Goal: Transaction & Acquisition: Purchase product/service

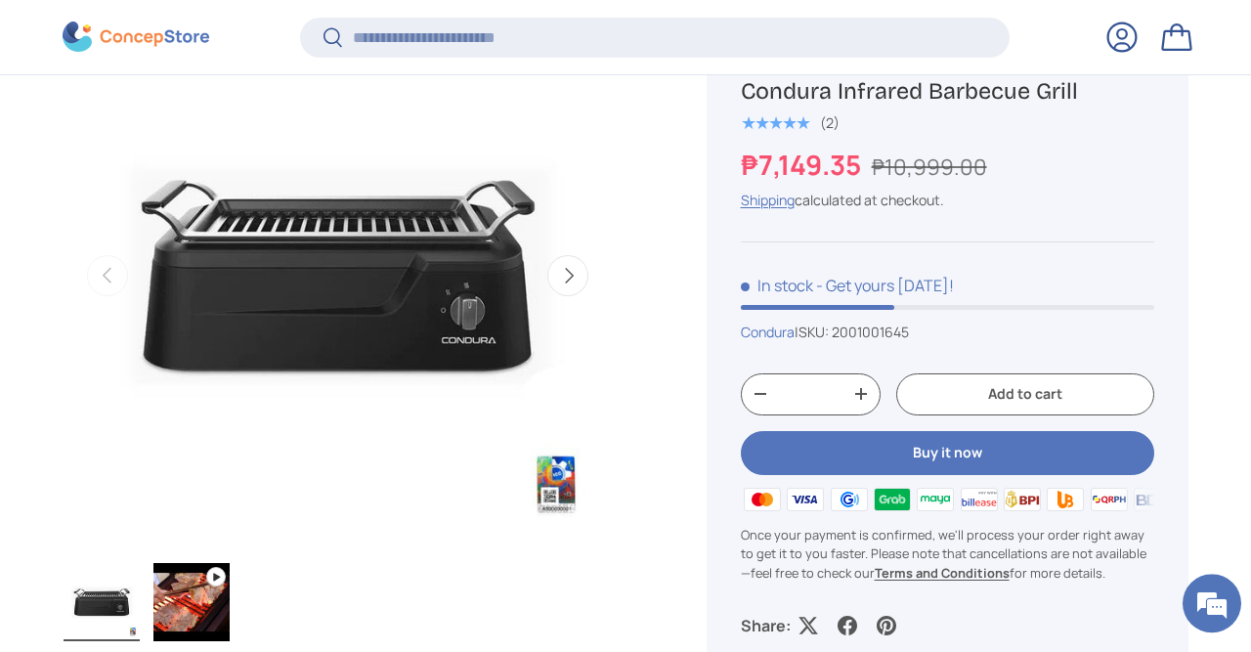
scroll to position [813, 0]
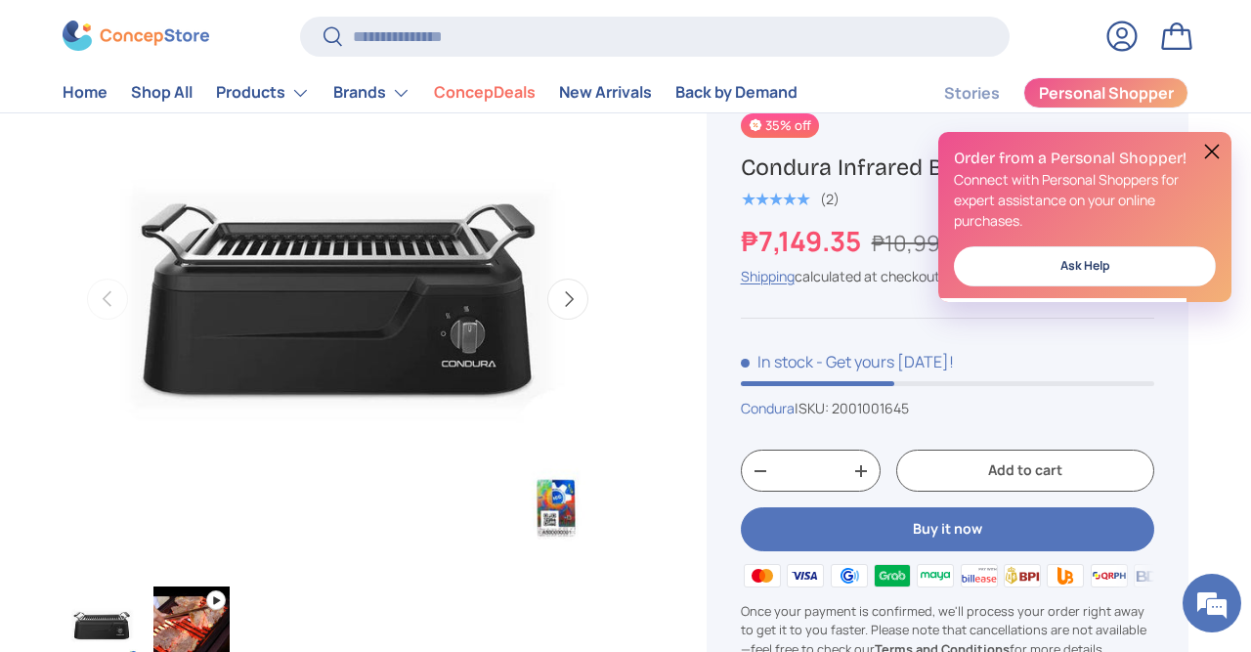
click at [1211, 154] on button at bounding box center [1211, 151] width 23 height 23
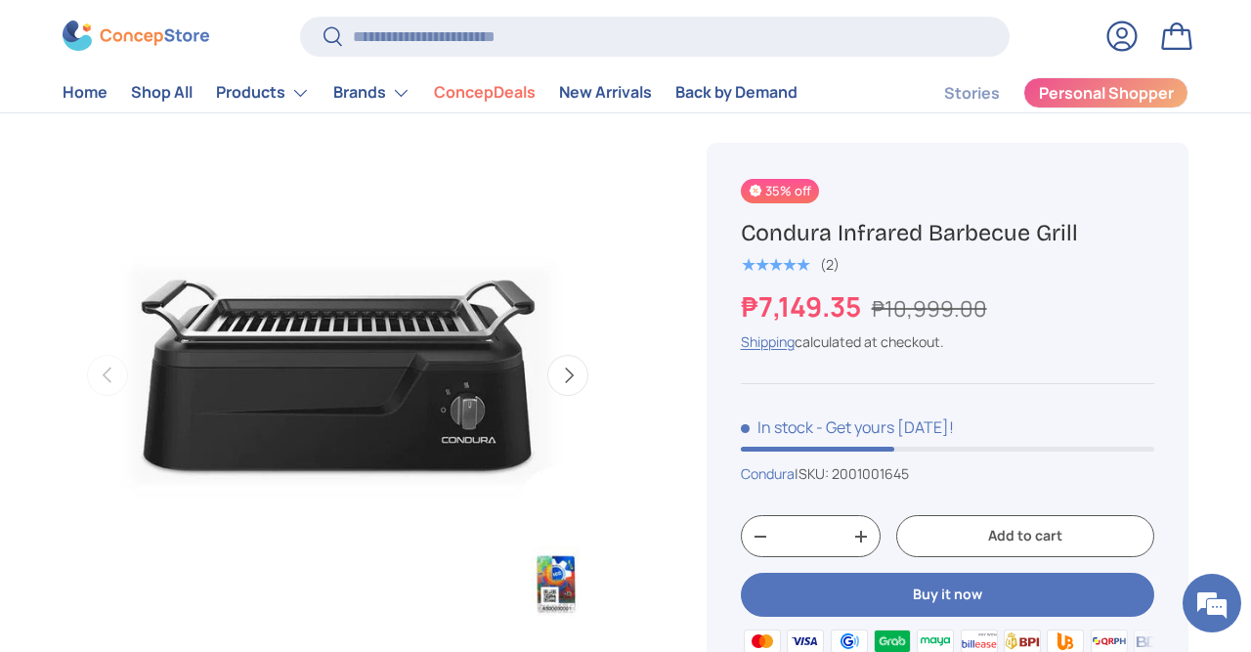
scroll to position [712, 0]
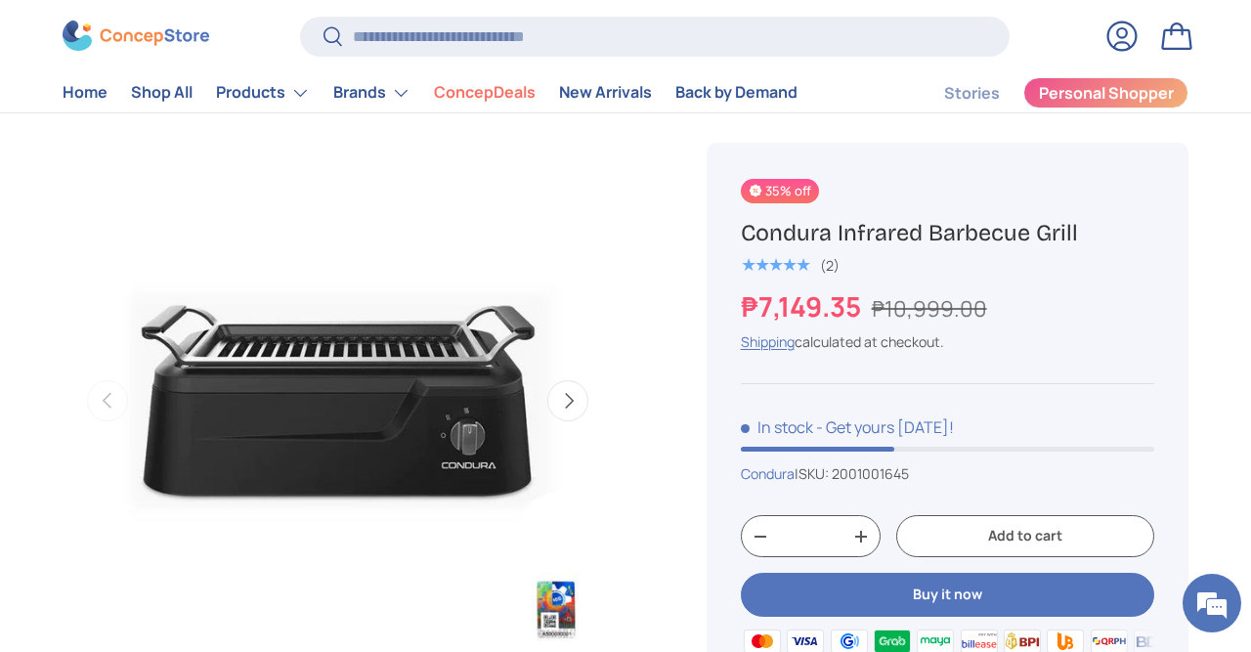
click at [574, 404] on button "Next" at bounding box center [567, 400] width 41 height 41
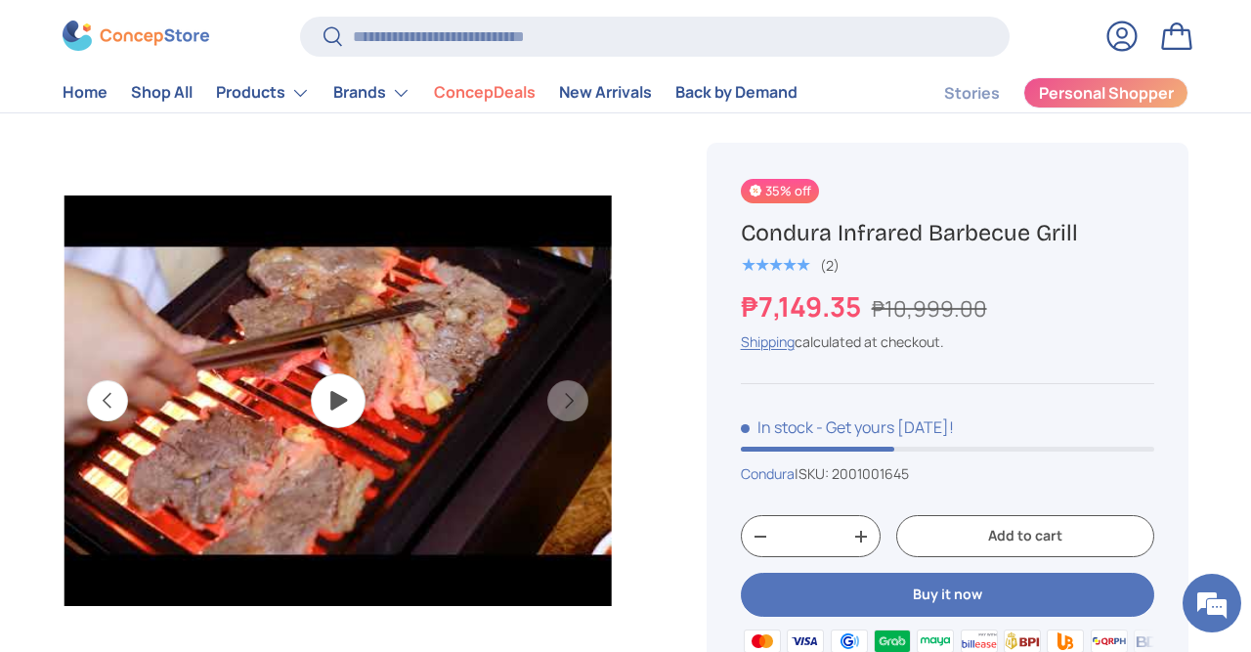
click at [107, 402] on button "Previous" at bounding box center [107, 400] width 41 height 41
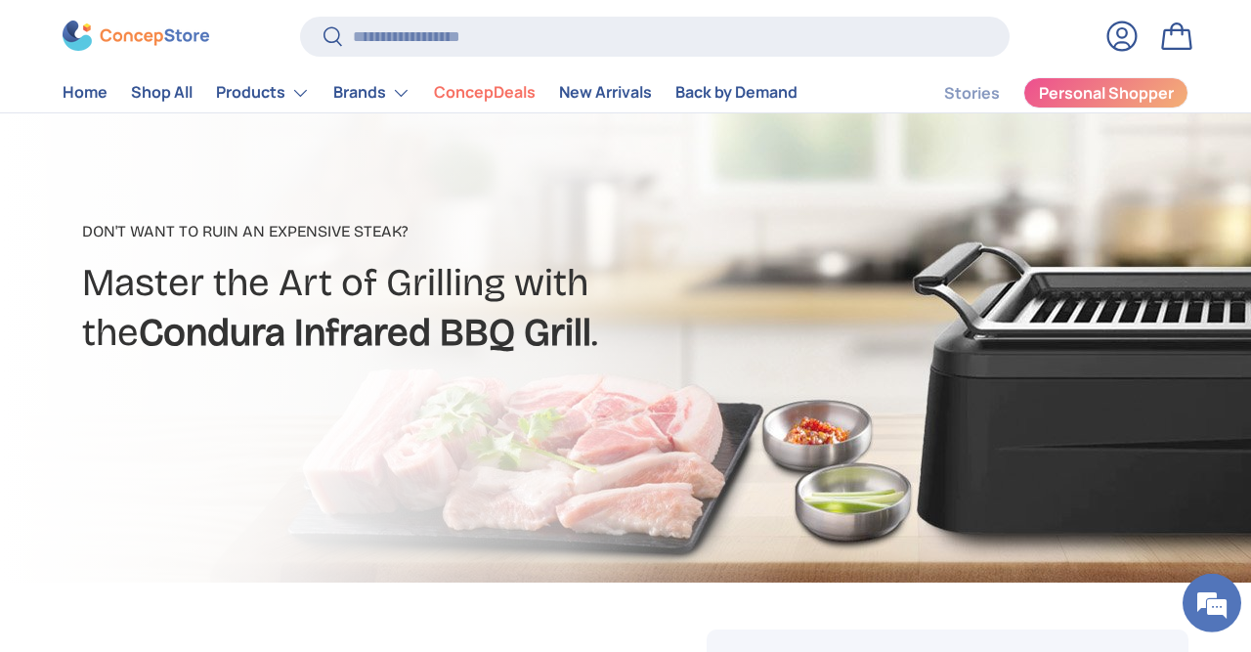
scroll to position [203, 0]
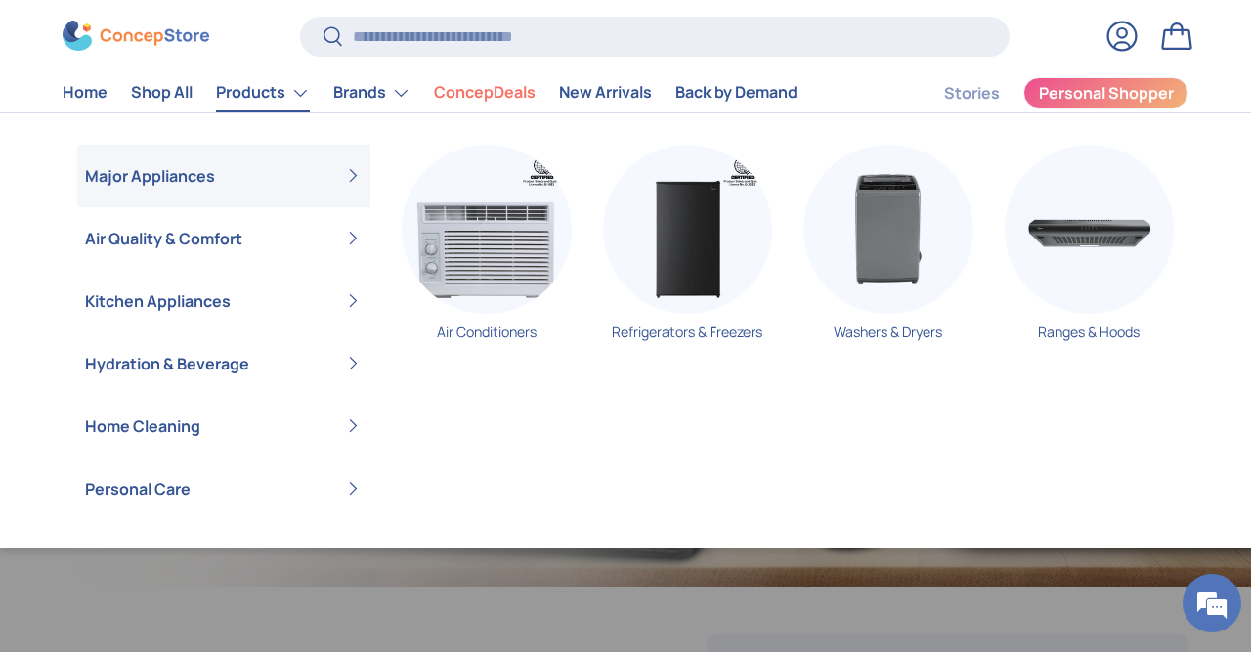
click at [256, 95] on link "Products" at bounding box center [263, 92] width 94 height 39
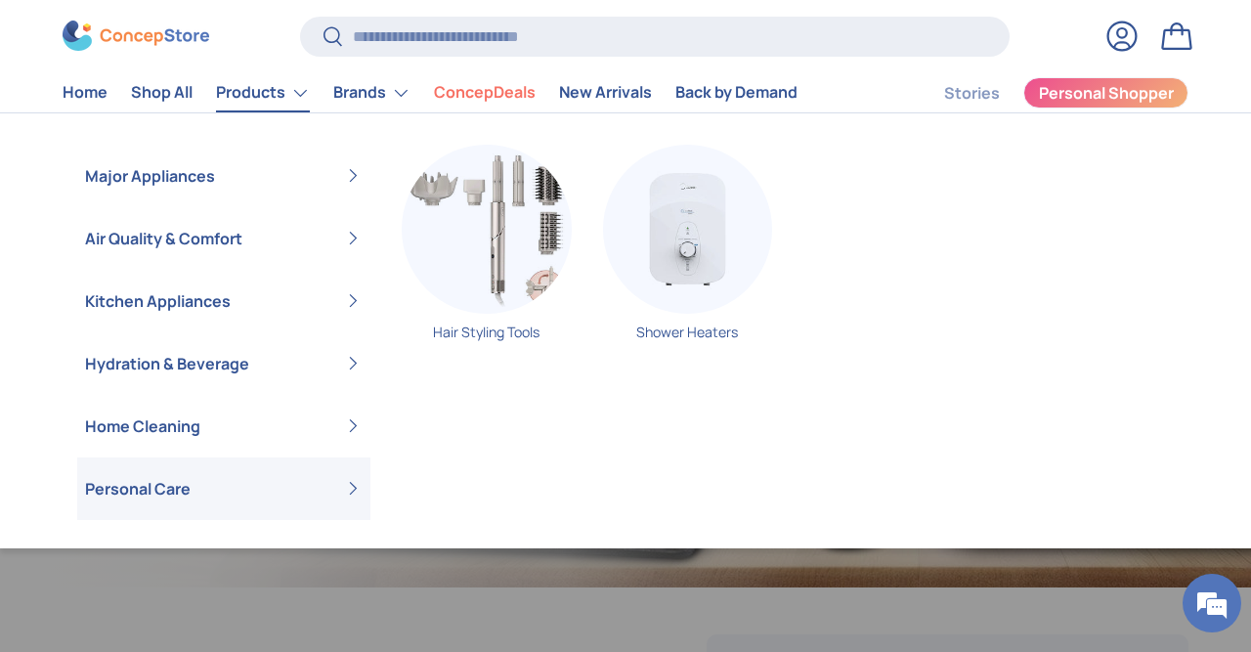
scroll to position [2, 0]
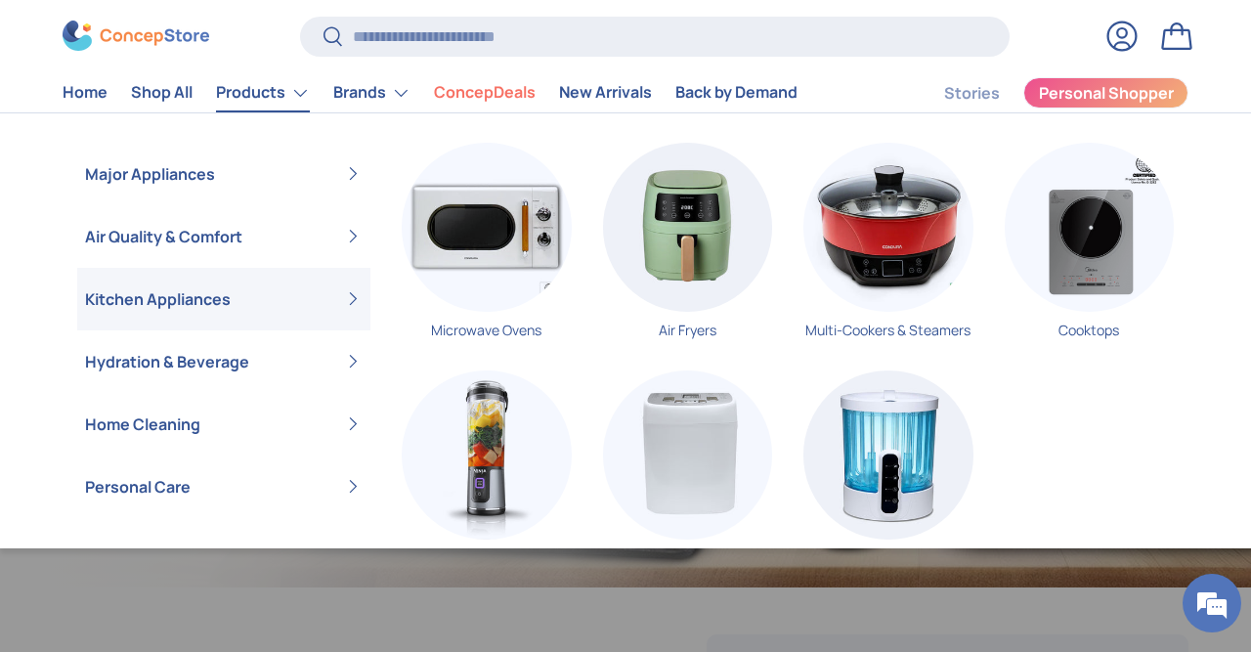
click at [196, 302] on link "Kitchen Appliances" at bounding box center [224, 299] width 278 height 63
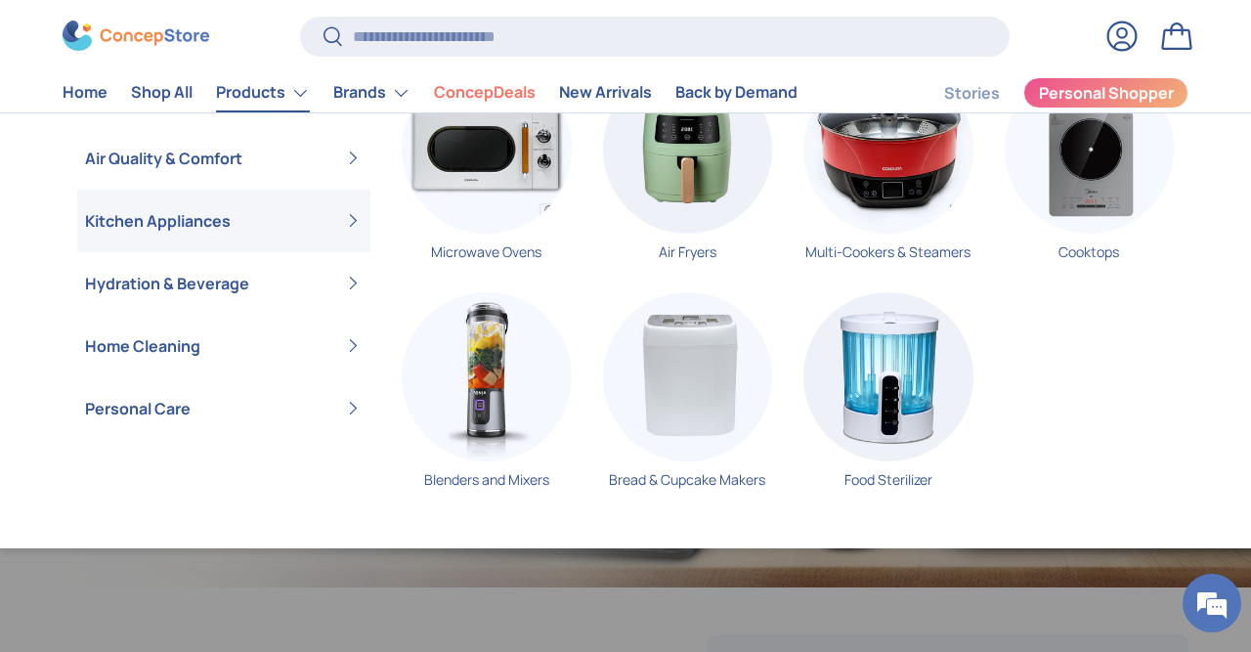
scroll to position [51, 0]
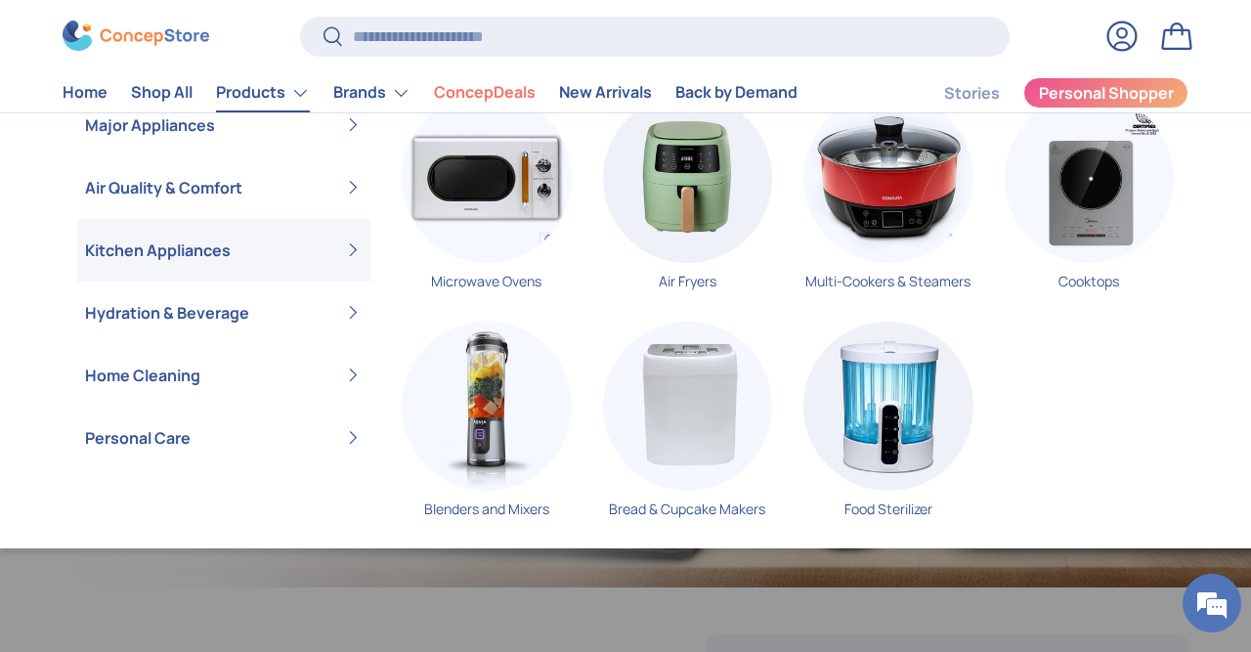
click at [181, 243] on link "Kitchen Appliances" at bounding box center [224, 250] width 278 height 63
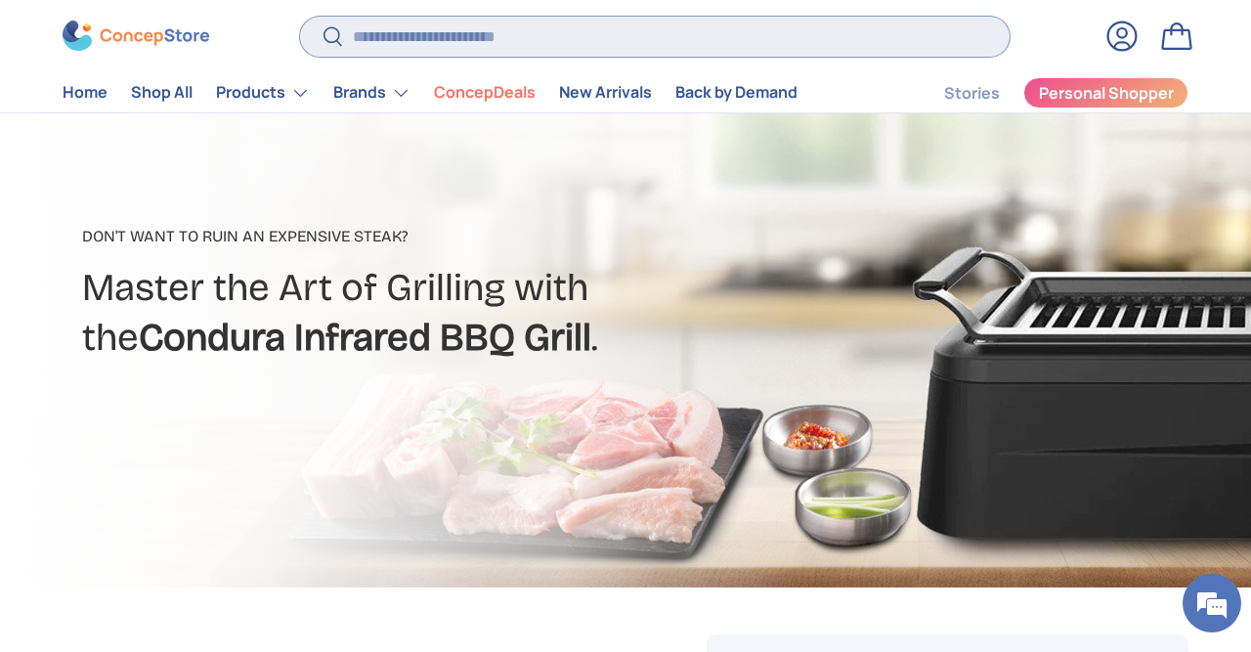
click at [517, 38] on input "Search" at bounding box center [654, 37] width 709 height 40
type input "*****"
click at [300, 16] on button "Search" at bounding box center [322, 39] width 44 height 46
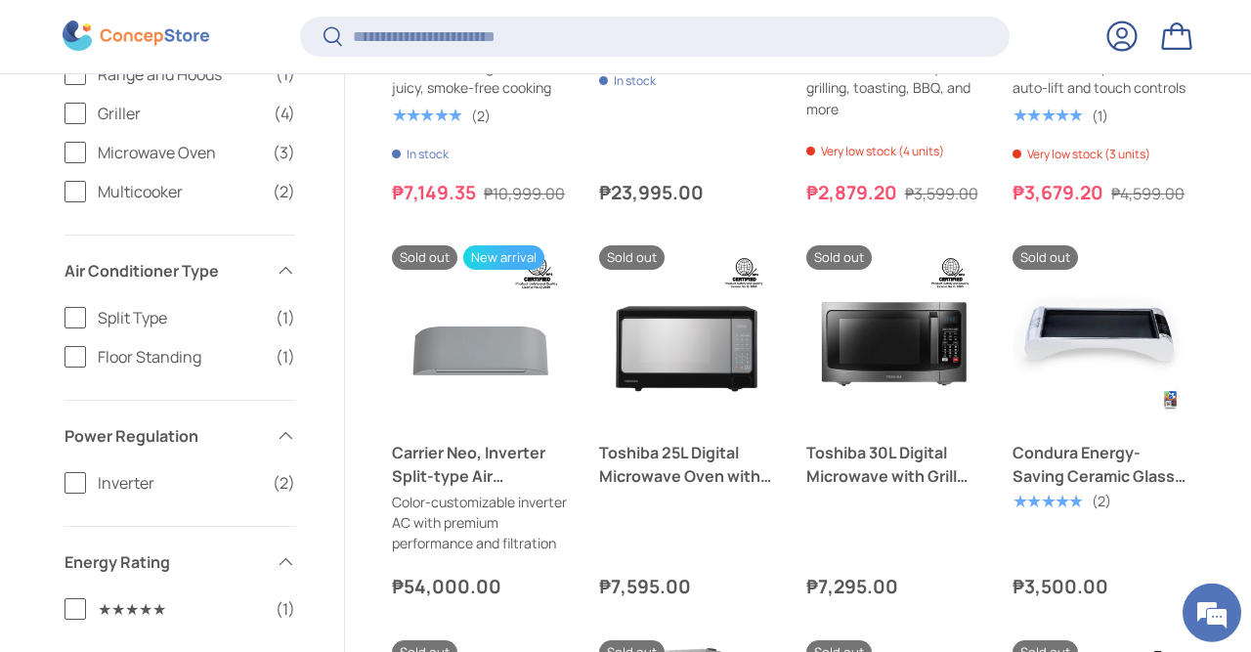
scroll to position [583, 0]
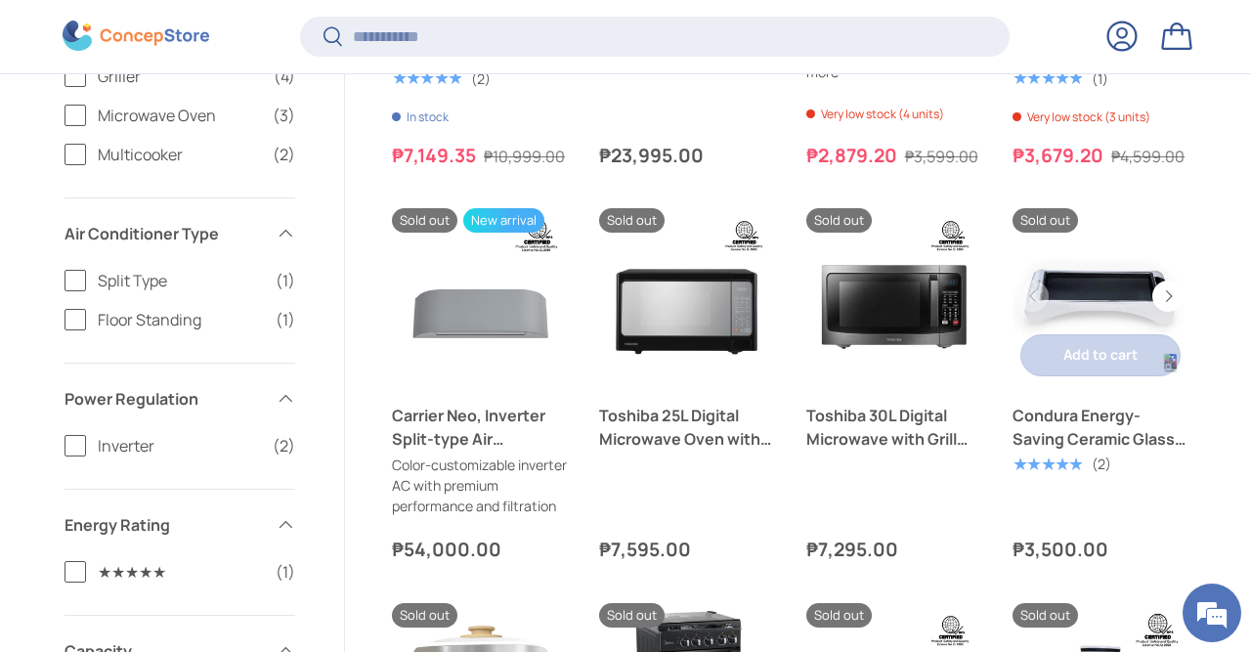
click at [1143, 423] on link "Condura Energy-Saving Ceramic Glass Griller" at bounding box center [1101, 427] width 176 height 47
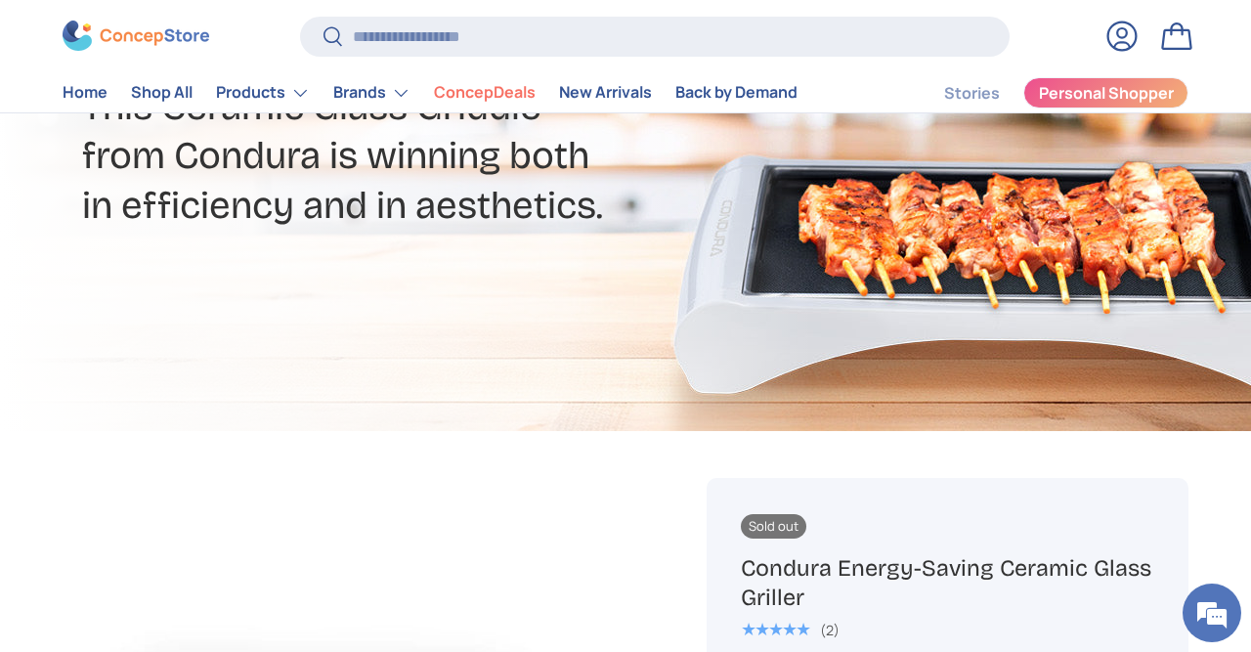
scroll to position [203, 0]
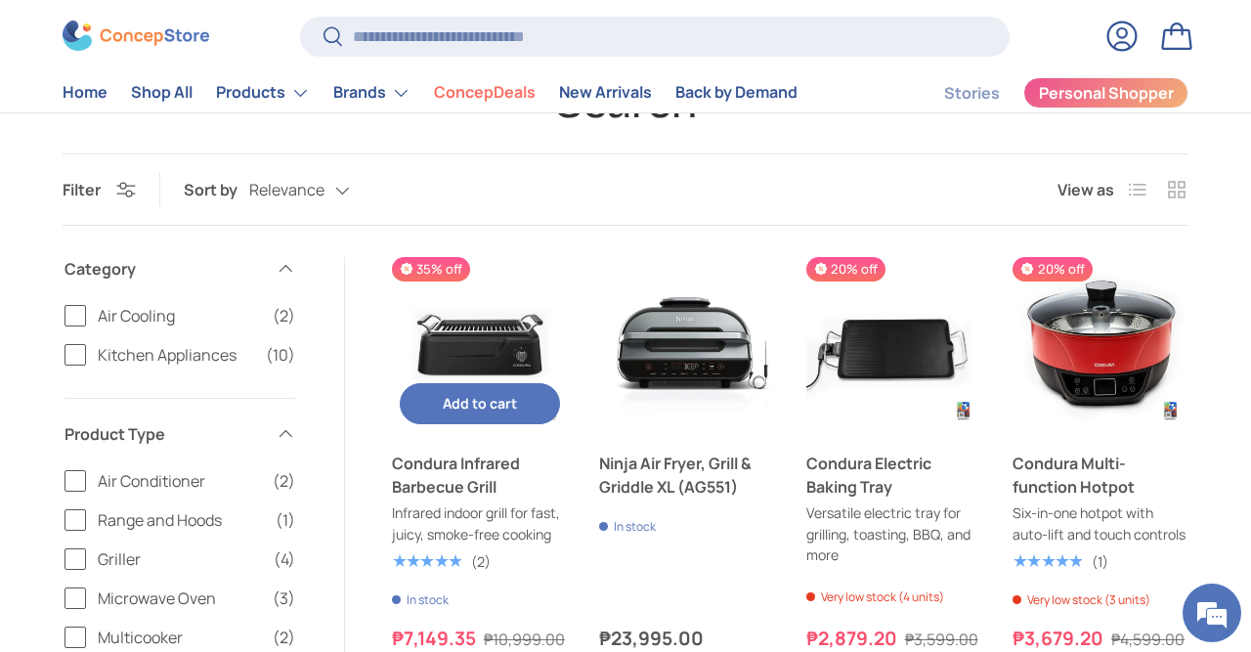
click at [507, 349] on img "Condura Infrared Barbecue Grill" at bounding box center [480, 345] width 176 height 176
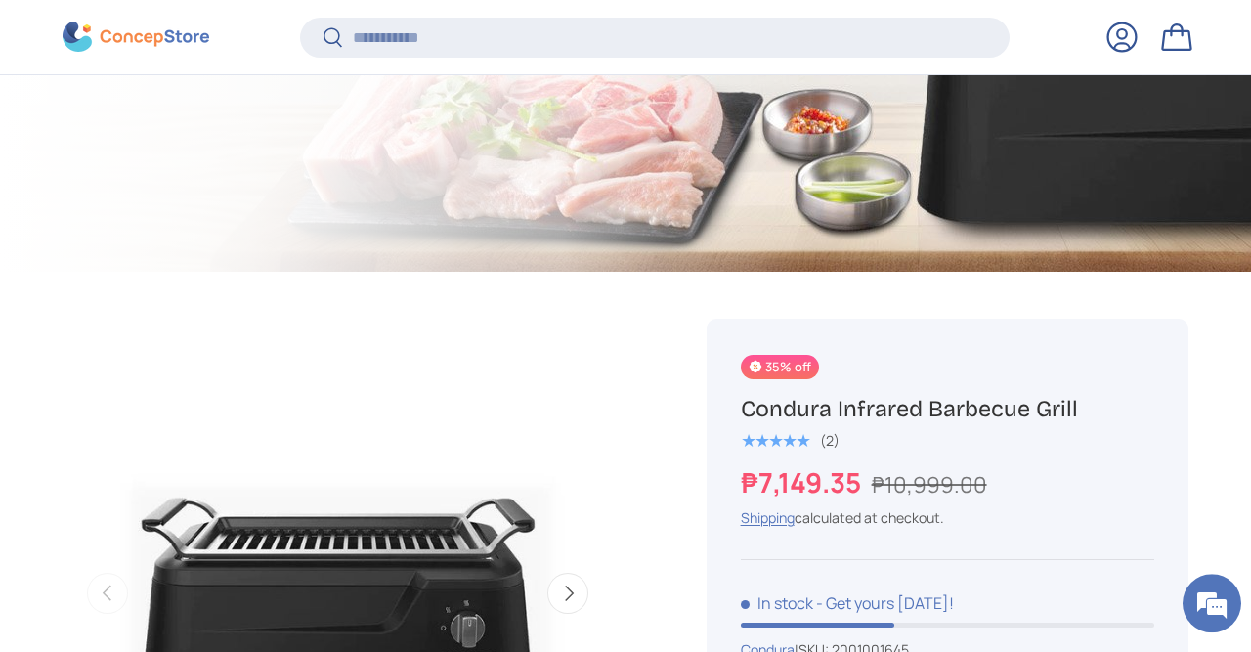
scroll to position [605, 0]
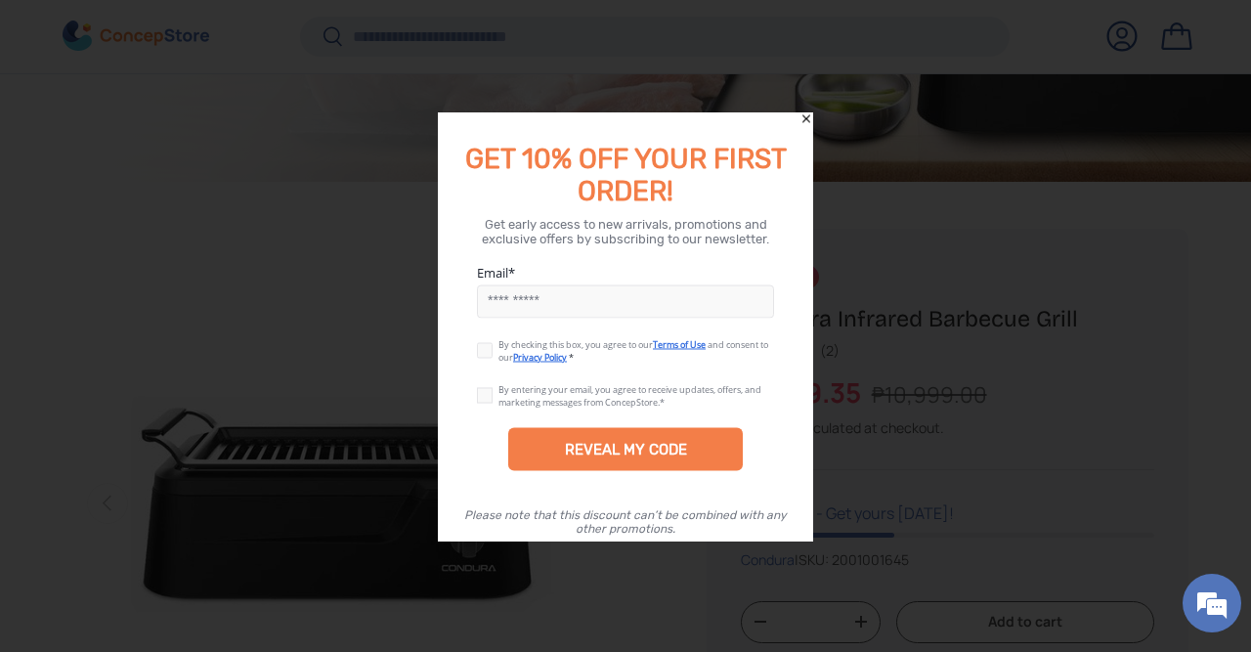
click at [806, 122] on icon "Close" at bounding box center [807, 118] width 14 height 14
